Goal: Consume media (video, audio): Consume media (video, audio)

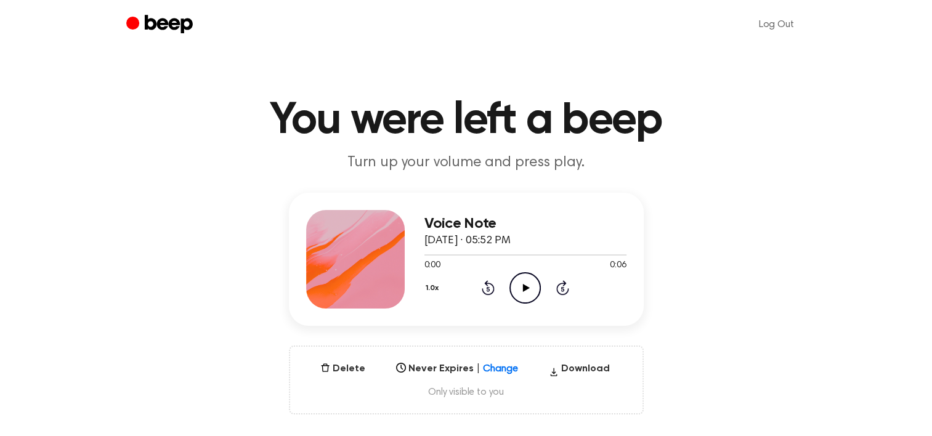
click at [524, 292] on icon "Play Audio" at bounding box center [524, 287] width 31 height 31
click at [345, 365] on button "Delete" at bounding box center [342, 368] width 55 height 15
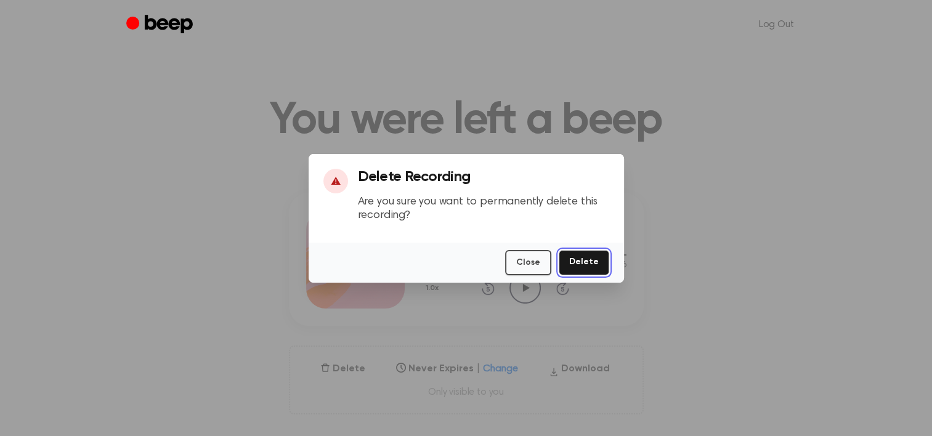
click at [591, 259] on button "Delete" at bounding box center [584, 262] width 50 height 25
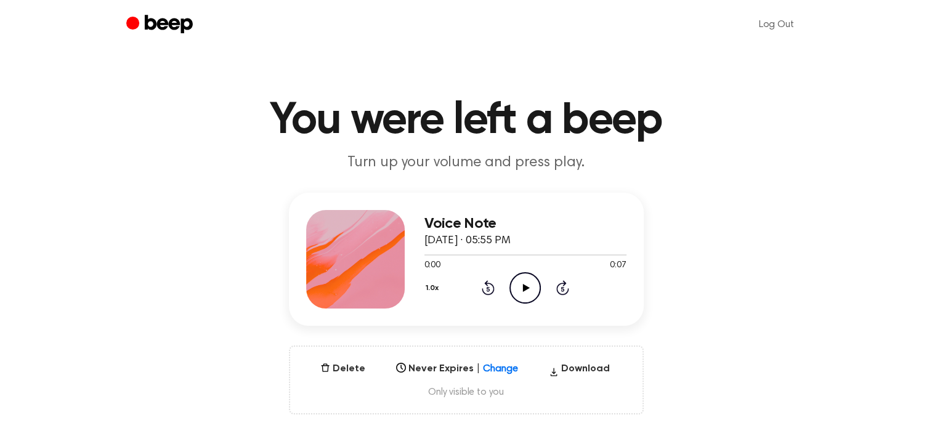
click at [525, 290] on icon "Play Audio" at bounding box center [524, 287] width 31 height 31
click at [355, 367] on button "Delete" at bounding box center [342, 368] width 55 height 15
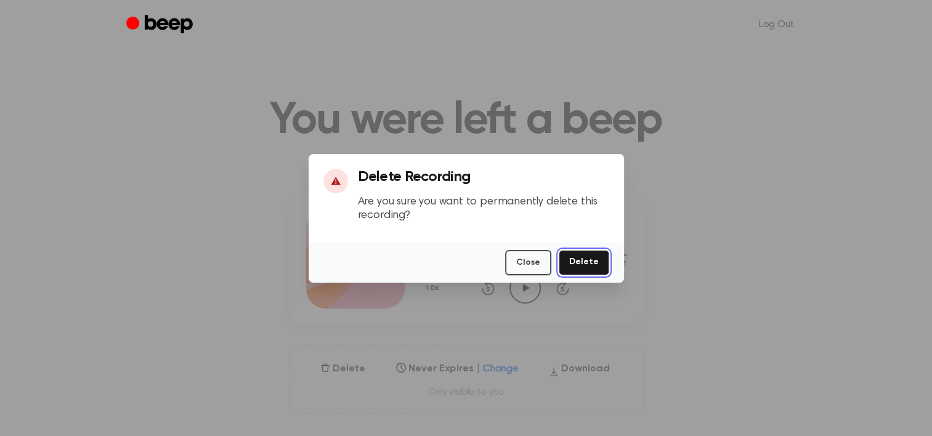
click at [573, 264] on button "Delete" at bounding box center [584, 262] width 50 height 25
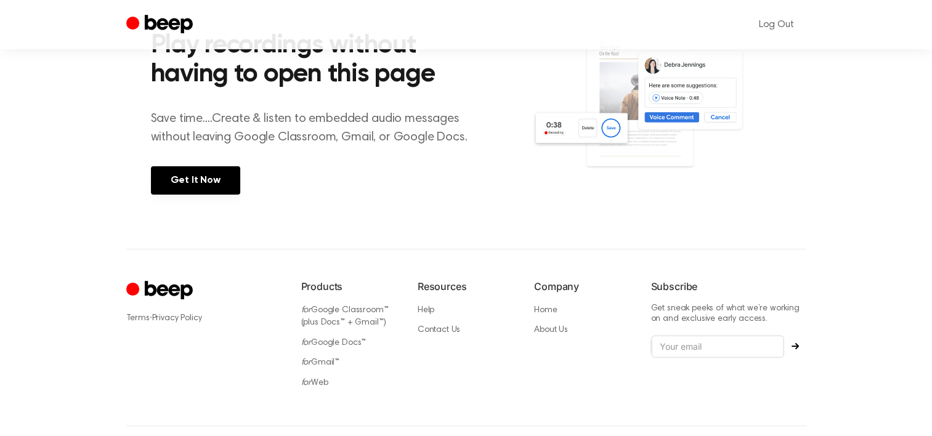
scroll to position [259, 0]
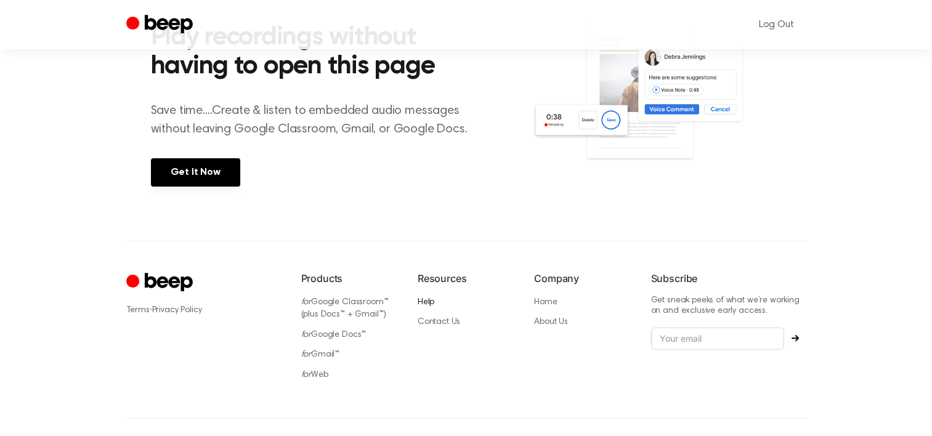
click at [430, 300] on link "Help" at bounding box center [426, 302] width 17 height 9
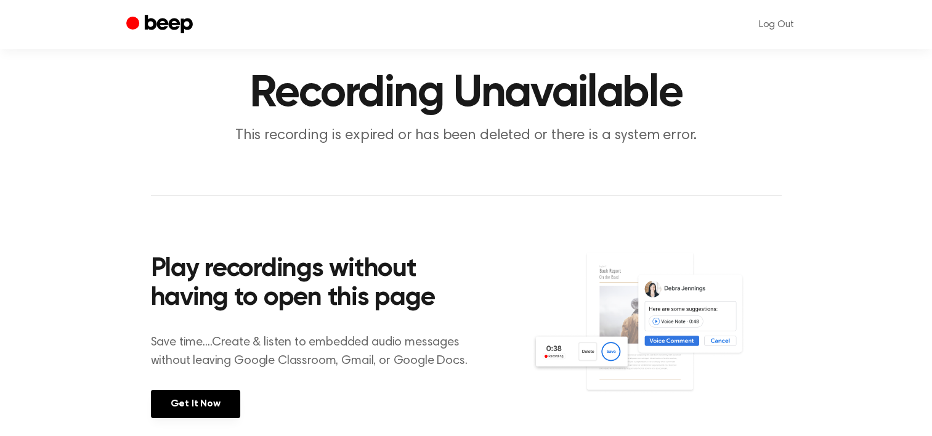
scroll to position [0, 0]
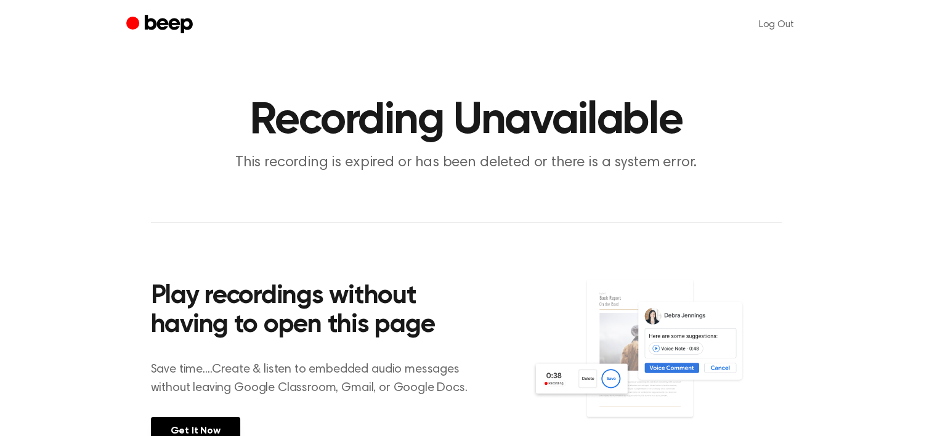
click at [176, 28] on icon "Beep" at bounding box center [168, 24] width 48 height 18
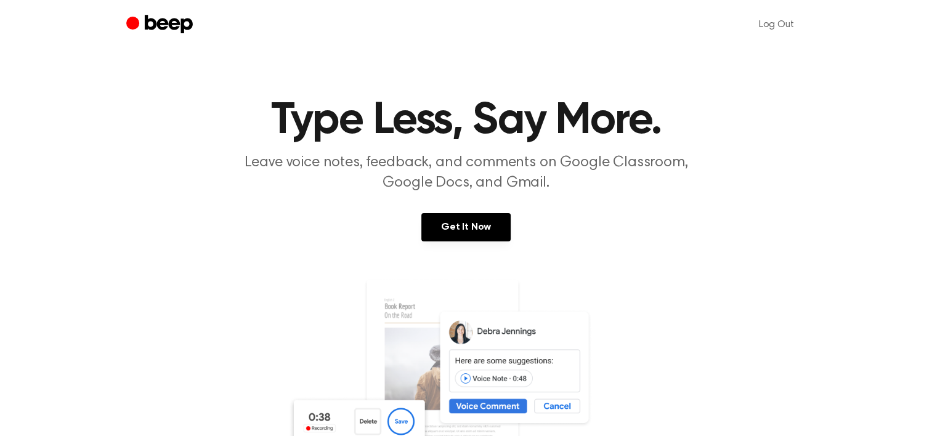
click at [578, 137] on h1 "Type Less, Say More." at bounding box center [466, 121] width 631 height 44
click at [181, 25] on icon "Beep" at bounding box center [168, 24] width 48 height 18
click at [150, 23] on icon "Beep" at bounding box center [161, 25] width 70 height 24
